Goal: Submit feedback/report problem

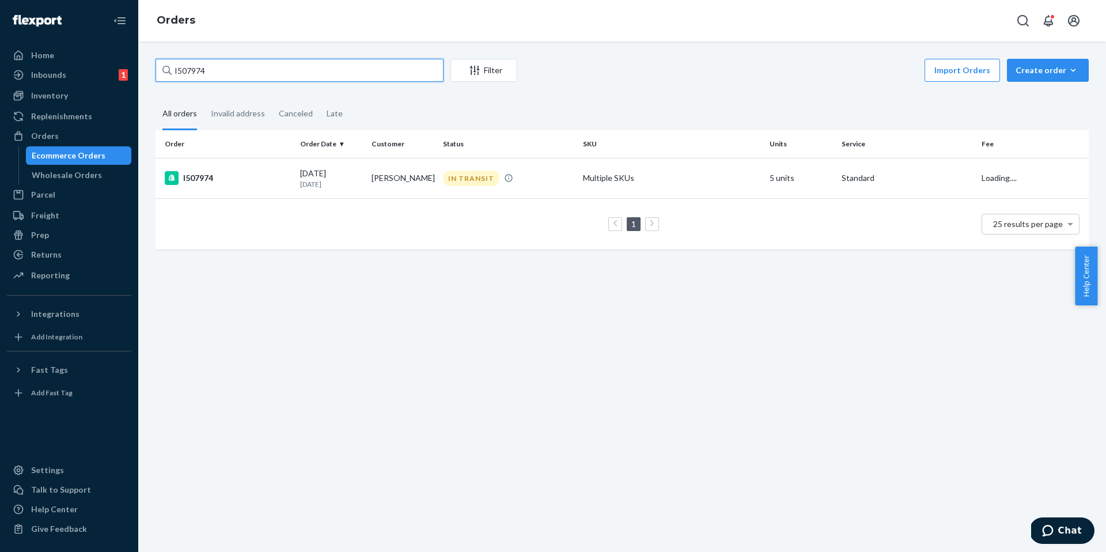
click at [222, 70] on input "I507974" at bounding box center [299, 70] width 288 height 23
paste input "8541"
type input "I508541"
click at [214, 183] on div "I508541" at bounding box center [228, 178] width 126 height 14
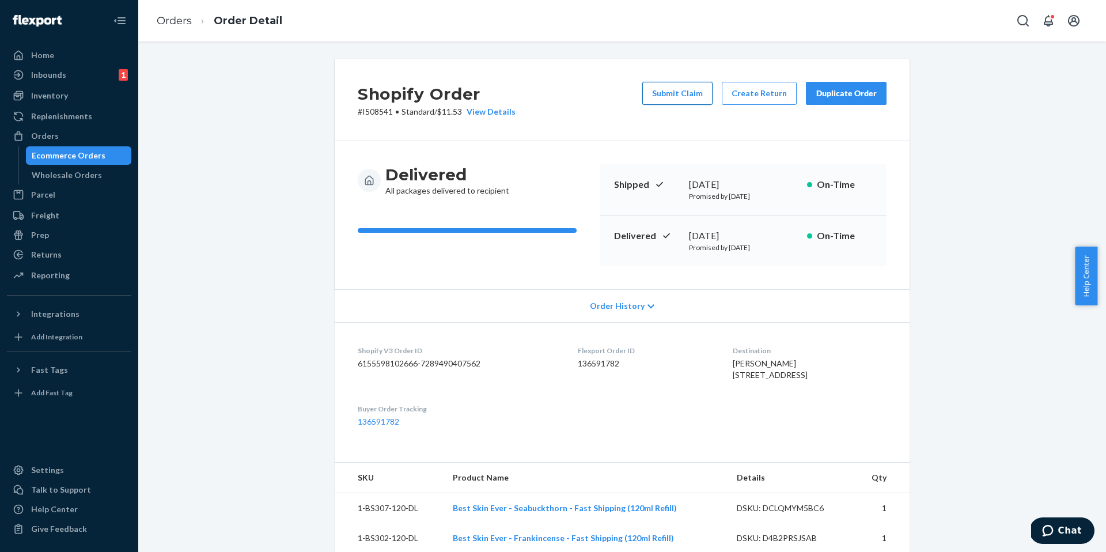
click at [682, 94] on button "Submit Claim" at bounding box center [677, 93] width 70 height 23
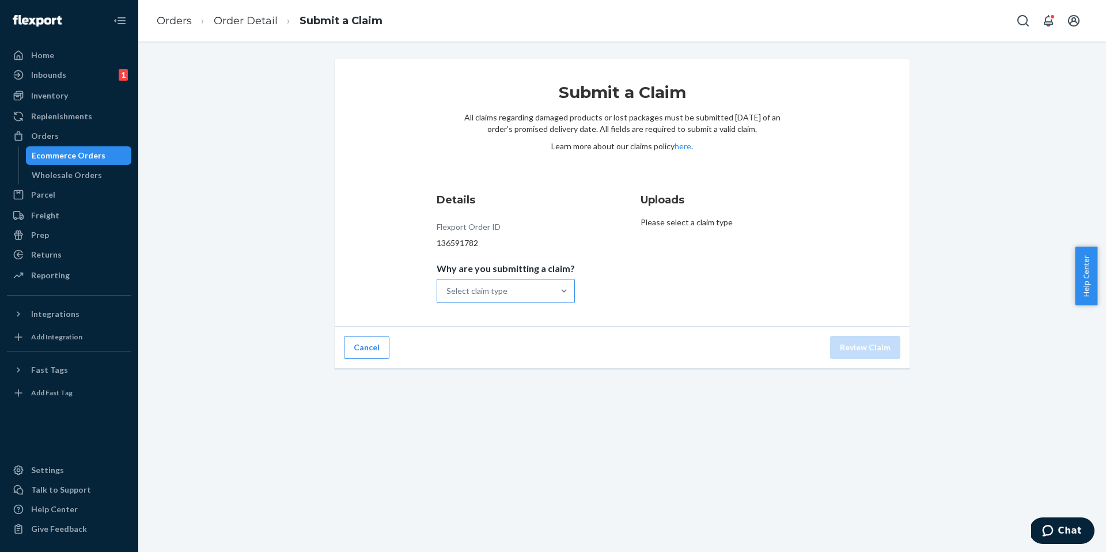
click at [515, 293] on div "Select claim type" at bounding box center [495, 290] width 116 height 23
click at [447, 293] on input "Why are you submitting a claim? Select claim type" at bounding box center [446, 291] width 1 height 12
click at [504, 386] on div "Missing product" at bounding box center [506, 388] width 134 height 23
click at [447, 297] on input "Why are you submitting a claim? option Missing product focused, 4 of 4. 4 resul…" at bounding box center [446, 291] width 1 height 12
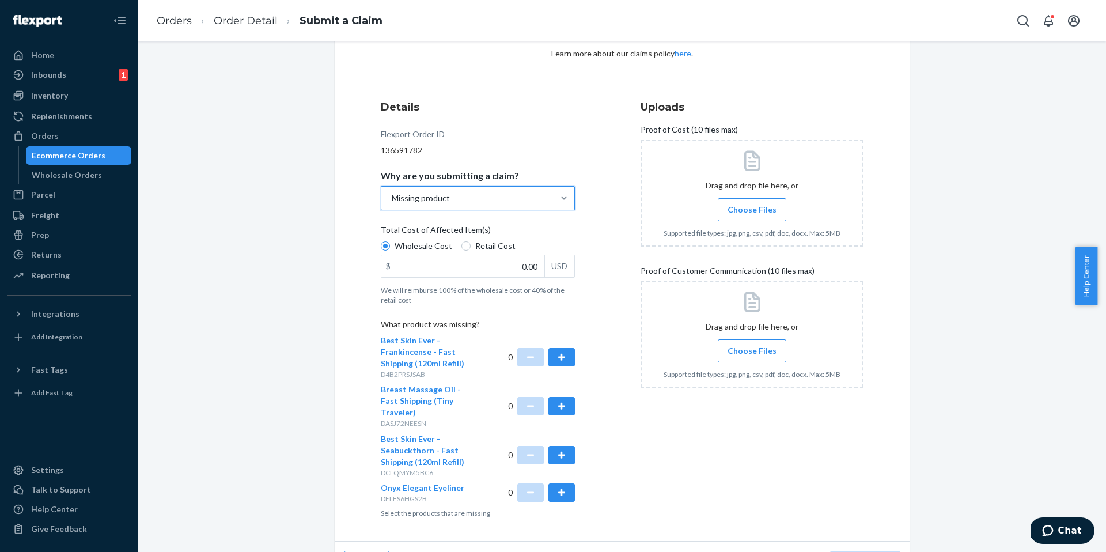
scroll to position [113, 0]
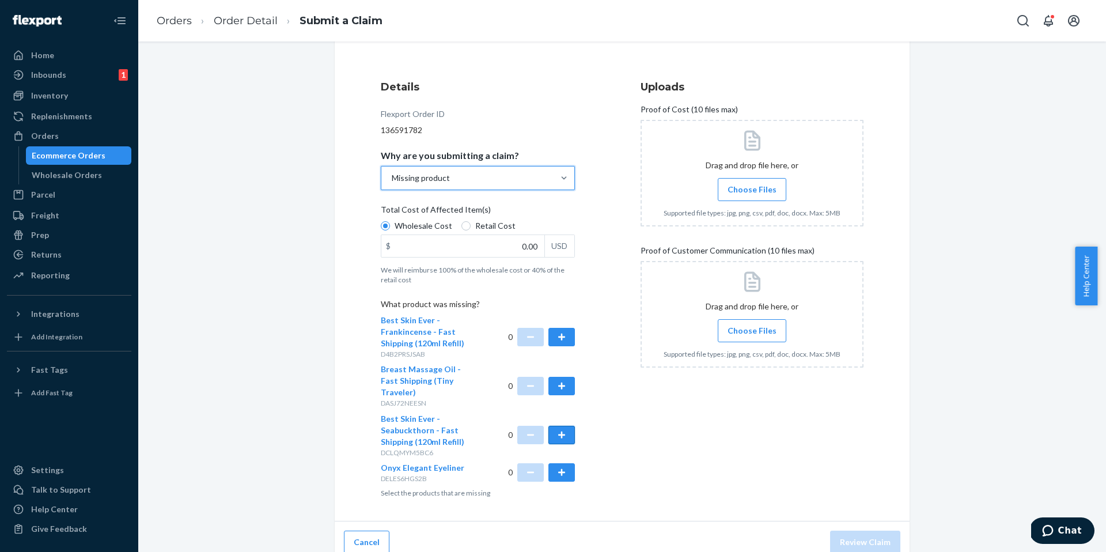
click at [555, 426] on button "button" at bounding box center [561, 435] width 26 height 18
click at [749, 188] on span "Choose Files" at bounding box center [751, 190] width 49 height 12
click at [752, 188] on input "Choose Files" at bounding box center [752, 189] width 1 height 13
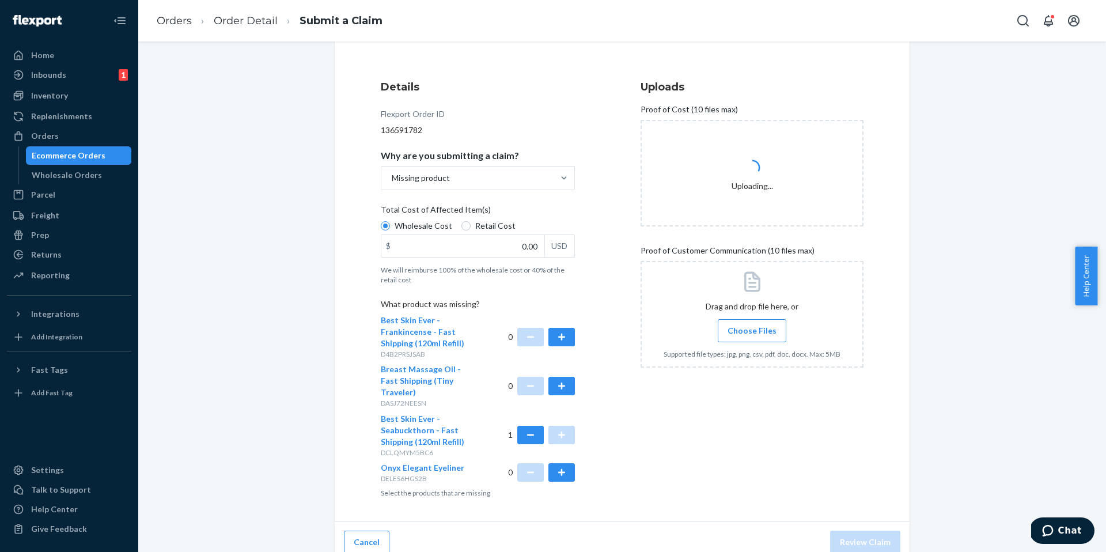
click at [745, 331] on span "Choose Files" at bounding box center [751, 331] width 49 height 12
click at [752, 331] on input "Choose Files" at bounding box center [752, 330] width 1 height 13
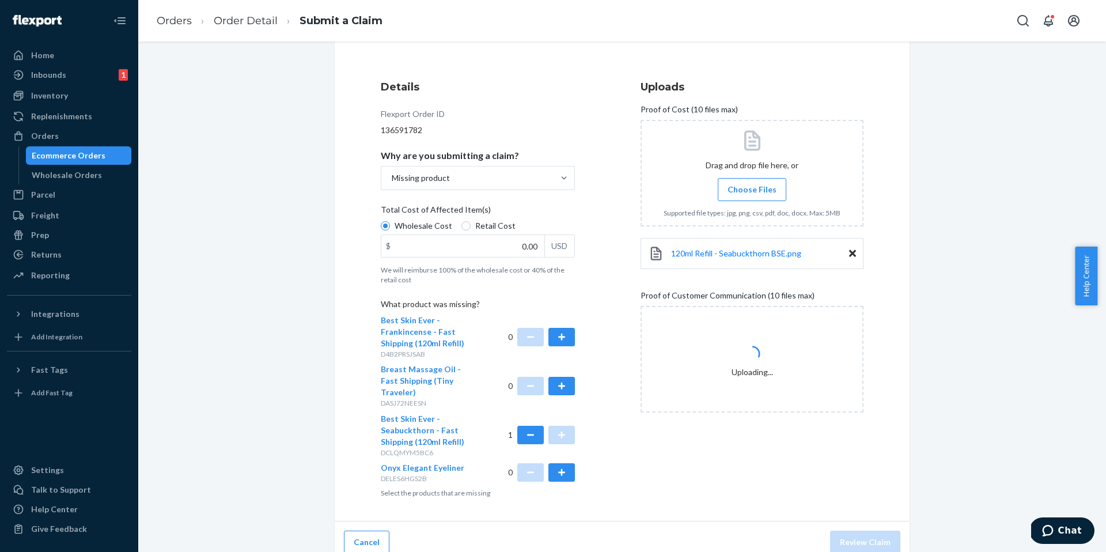
click at [740, 260] on div "120ml Refill - Seabuckthorn BSE.png" at bounding box center [751, 253] width 223 height 31
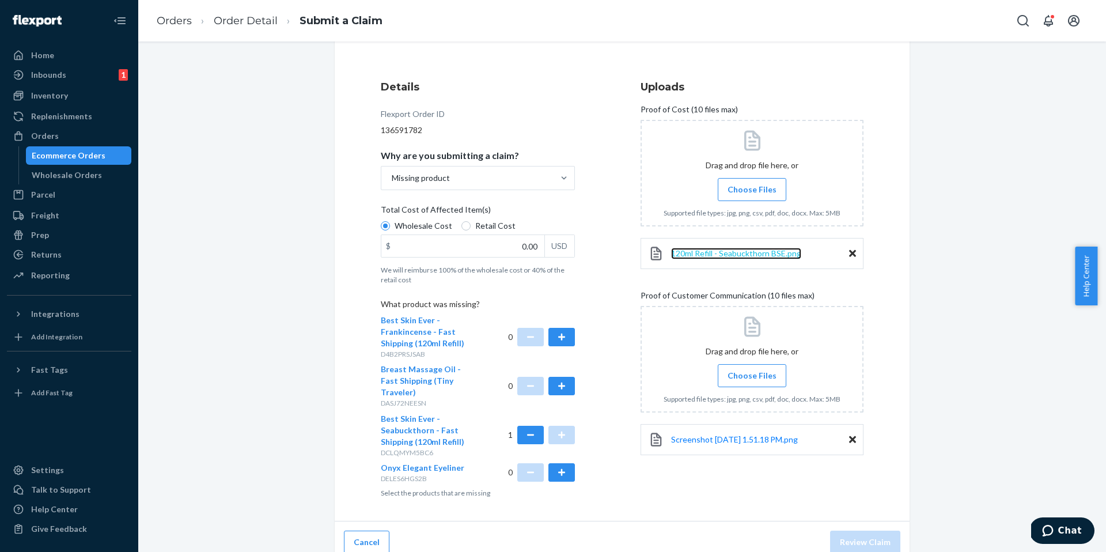
click at [736, 249] on span "120ml Refill - Seabuckthorn BSE.png" at bounding box center [736, 253] width 130 height 10
click at [495, 242] on input "0.00" at bounding box center [462, 246] width 163 height 22
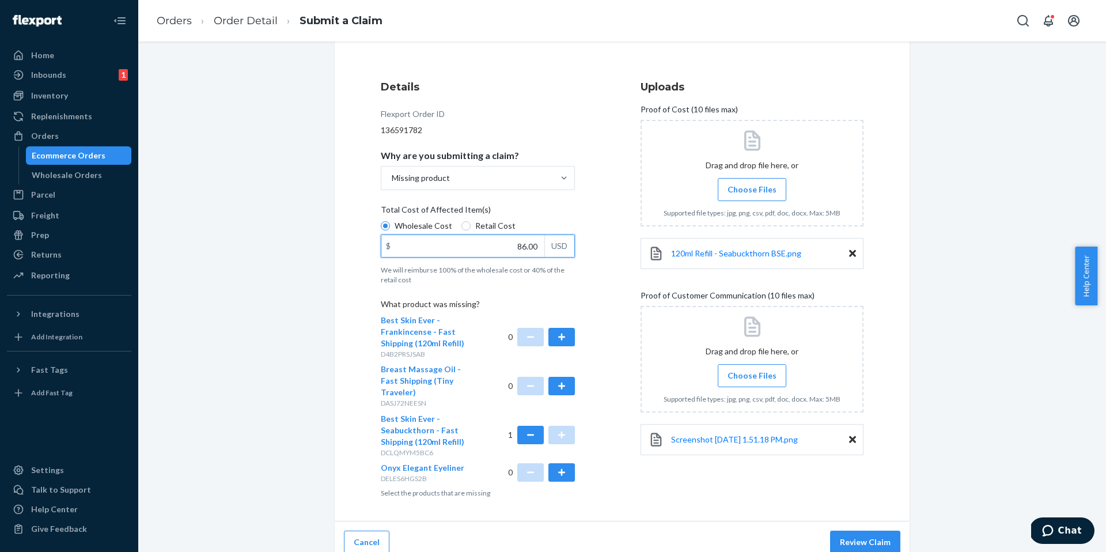
type input "86.00"
click at [841, 521] on div "Cancel Review Claim" at bounding box center [622, 542] width 575 height 42
click at [847, 530] on button "Review Claim" at bounding box center [865, 541] width 70 height 23
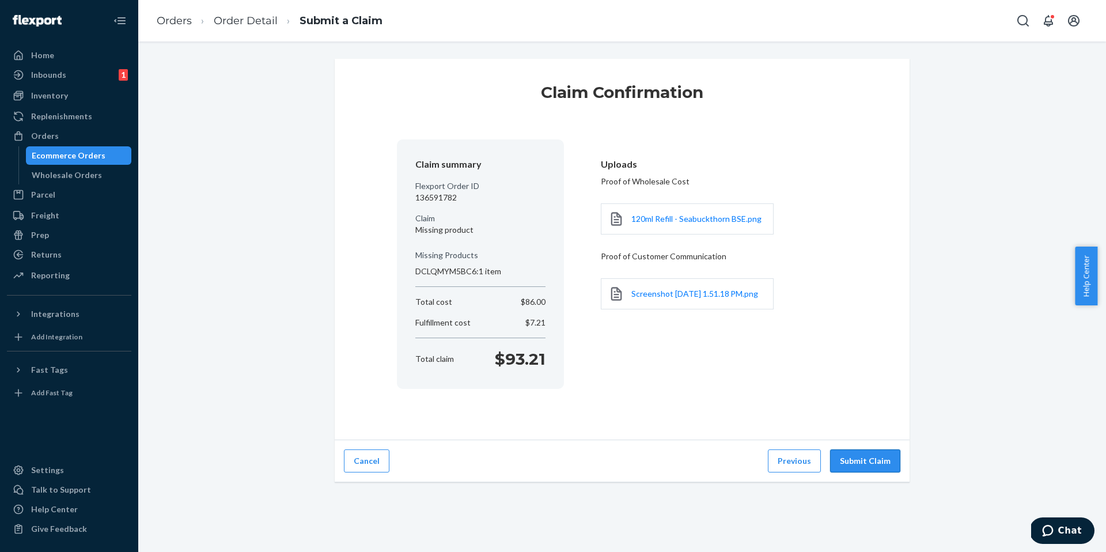
click at [861, 460] on button "Submit Claim" at bounding box center [865, 460] width 70 height 23
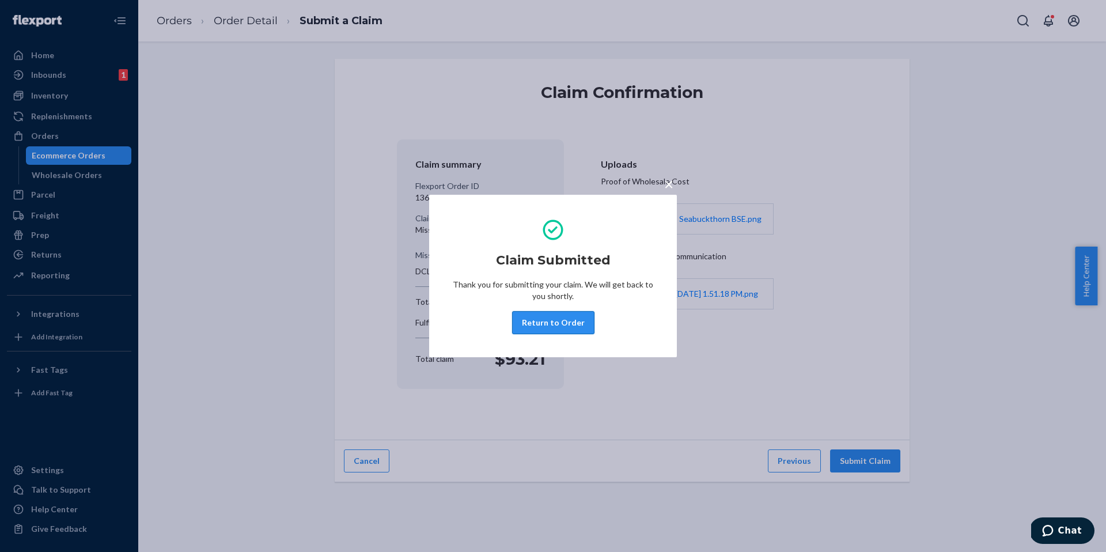
click at [547, 325] on button "Return to Order" at bounding box center [553, 322] width 82 height 23
